Goal: Information Seeking & Learning: Learn about a topic

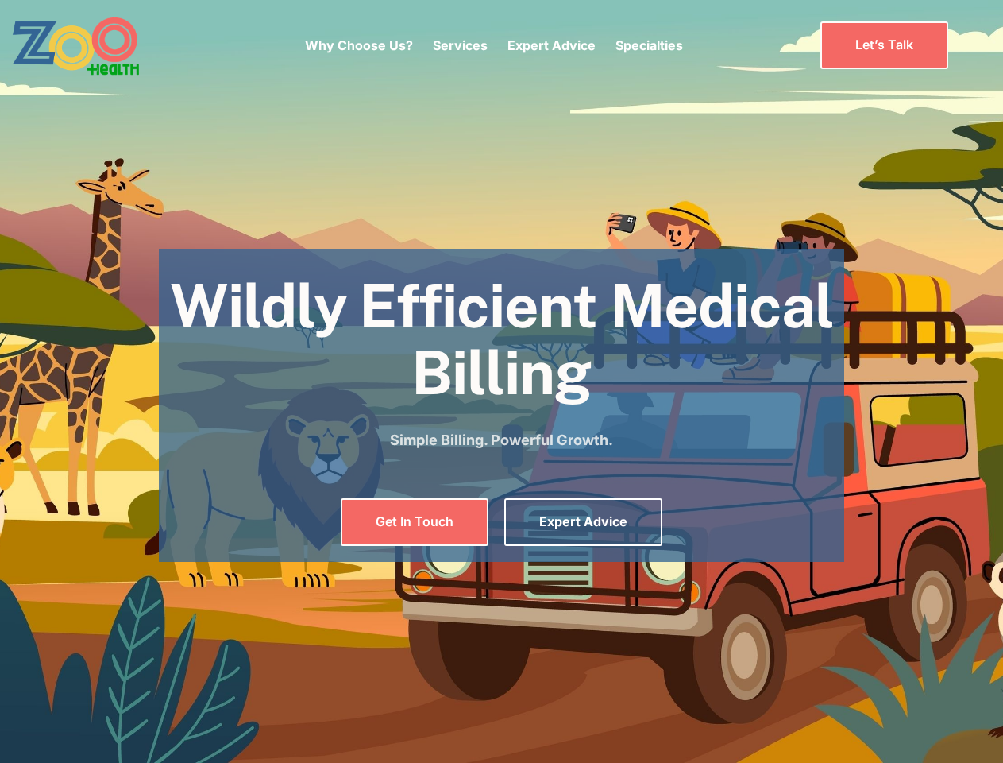
click at [493, 45] on div "Why Choose Us? Services Chronic Care Management Contract Optimization Denial An…" at bounding box center [494, 45] width 378 height 67
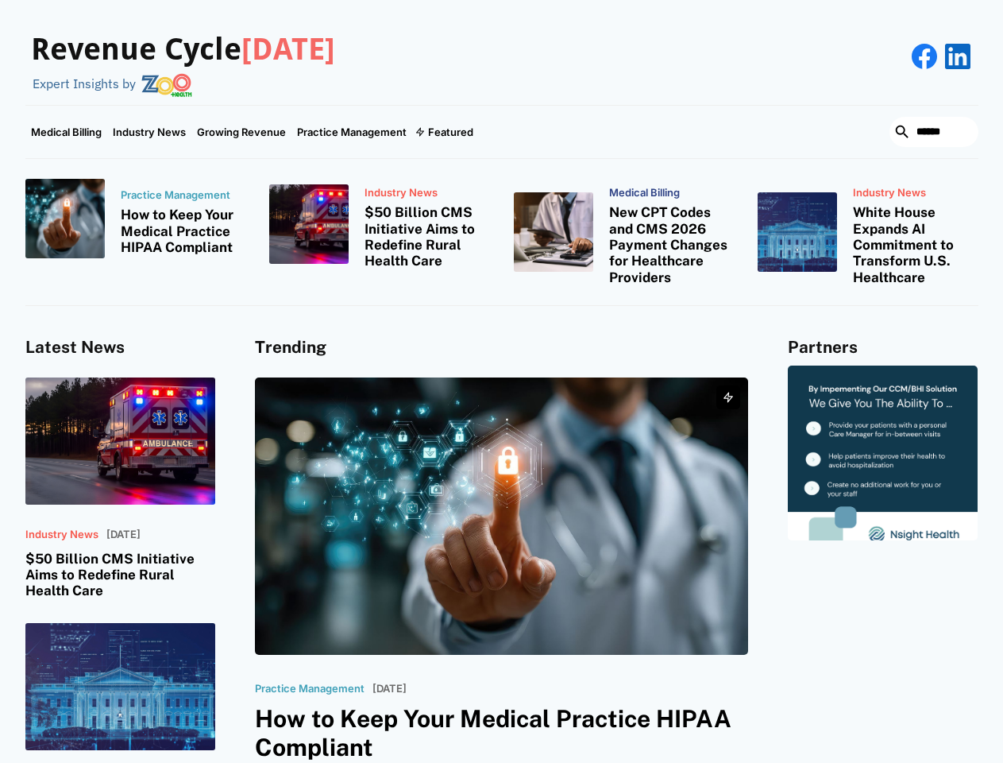
click at [443, 132] on div "Featured" at bounding box center [450, 132] width 45 height 13
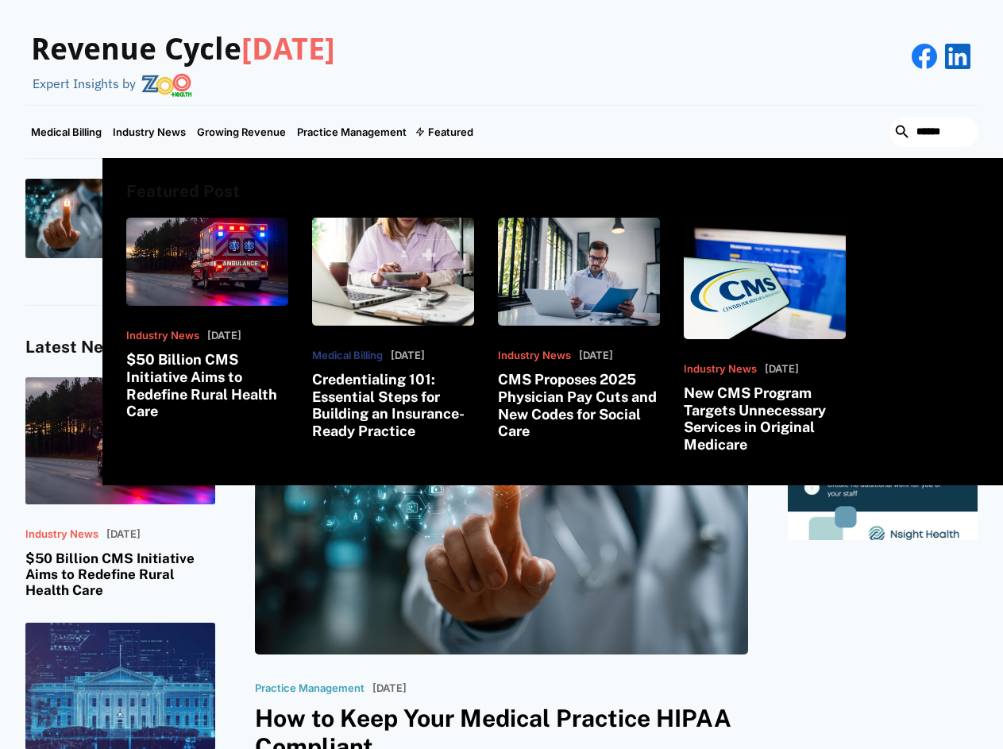
click at [831, 749] on html "Revenue Cycle Today Expert Insights by Medical Billing Industry News Growing Re…" at bounding box center [501, 374] width 1003 height 749
